Goal: Information Seeking & Learning: Check status

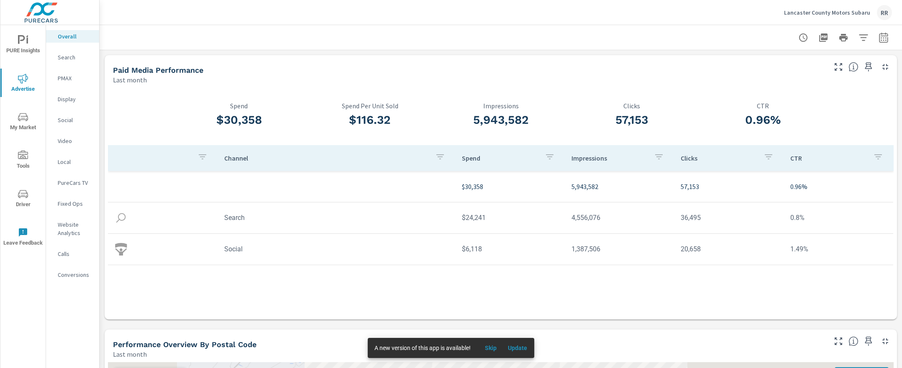
scroll to position [327, 0]
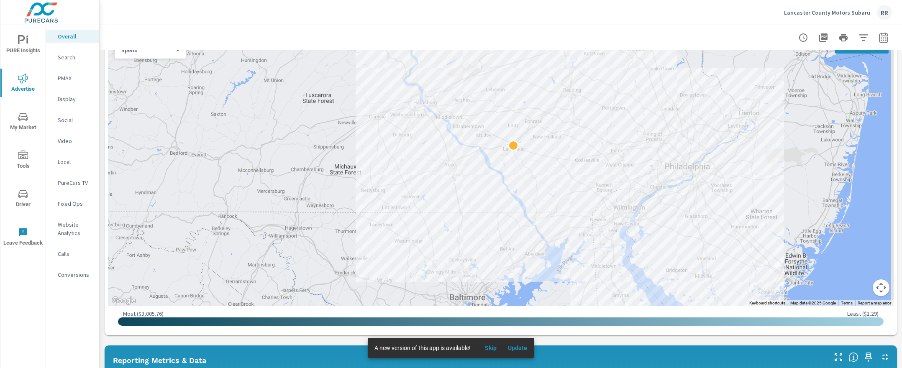
click at [69, 56] on p "Search" at bounding box center [75, 57] width 35 height 8
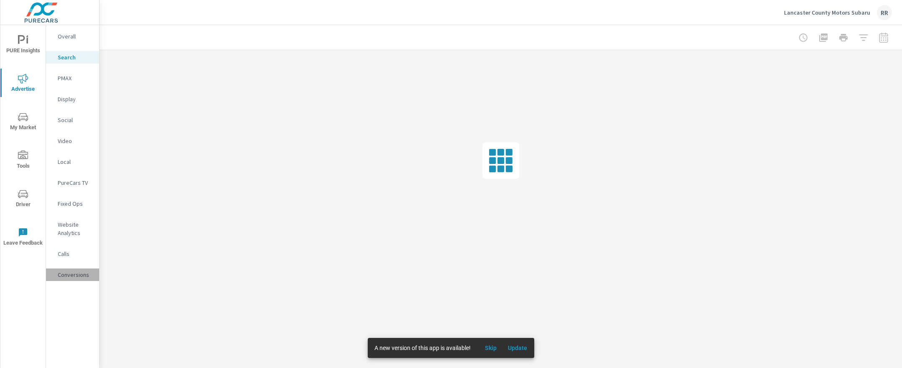
click at [80, 277] on p "Conversions" at bounding box center [75, 275] width 35 height 8
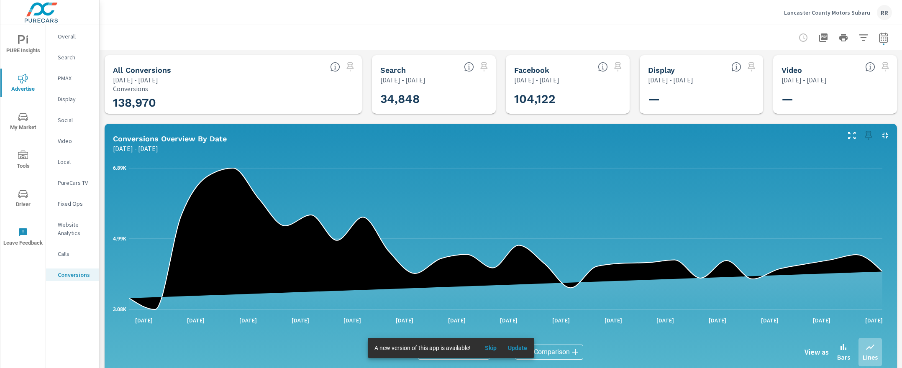
click at [494, 351] on span "Skip" at bounding box center [490, 348] width 20 height 8
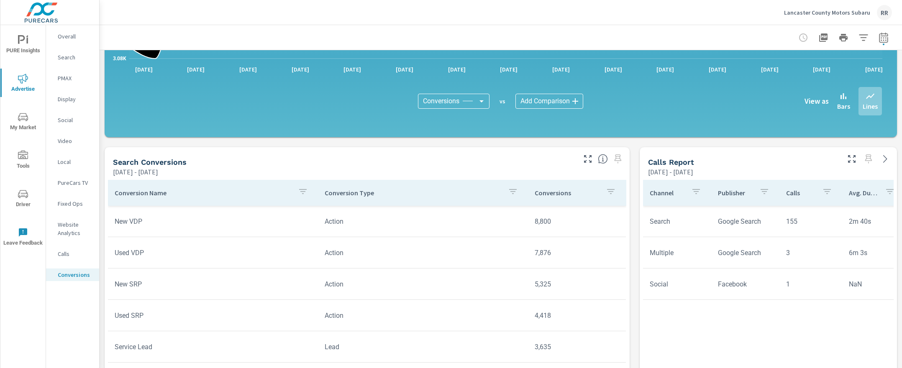
scroll to position [209, 0]
